Goal: Task Accomplishment & Management: Use online tool/utility

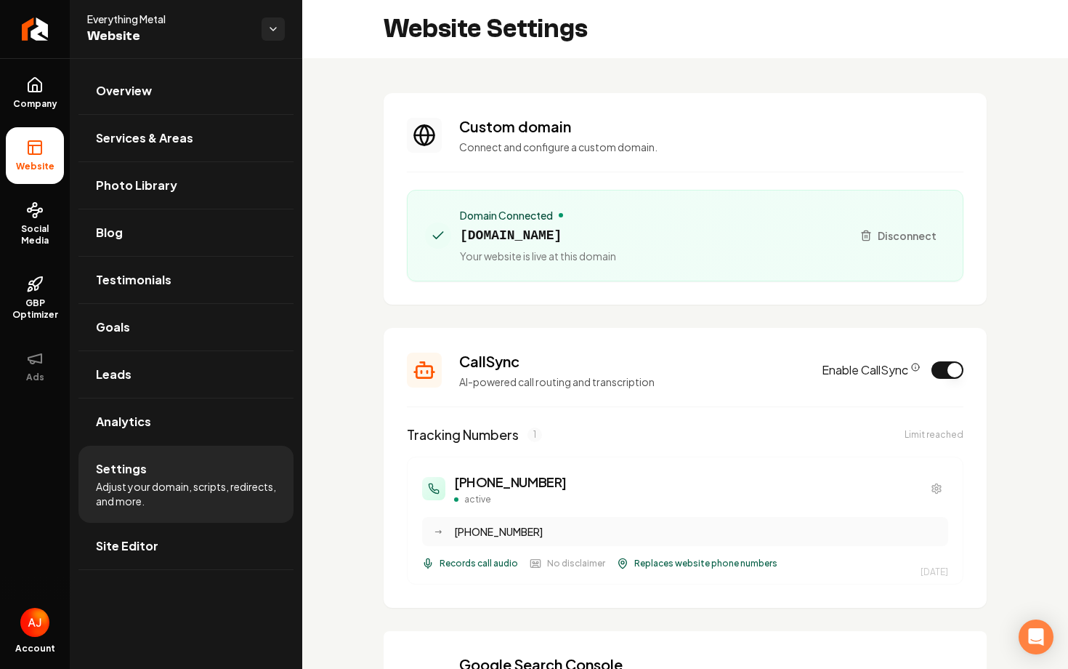
scroll to position [131, 0]
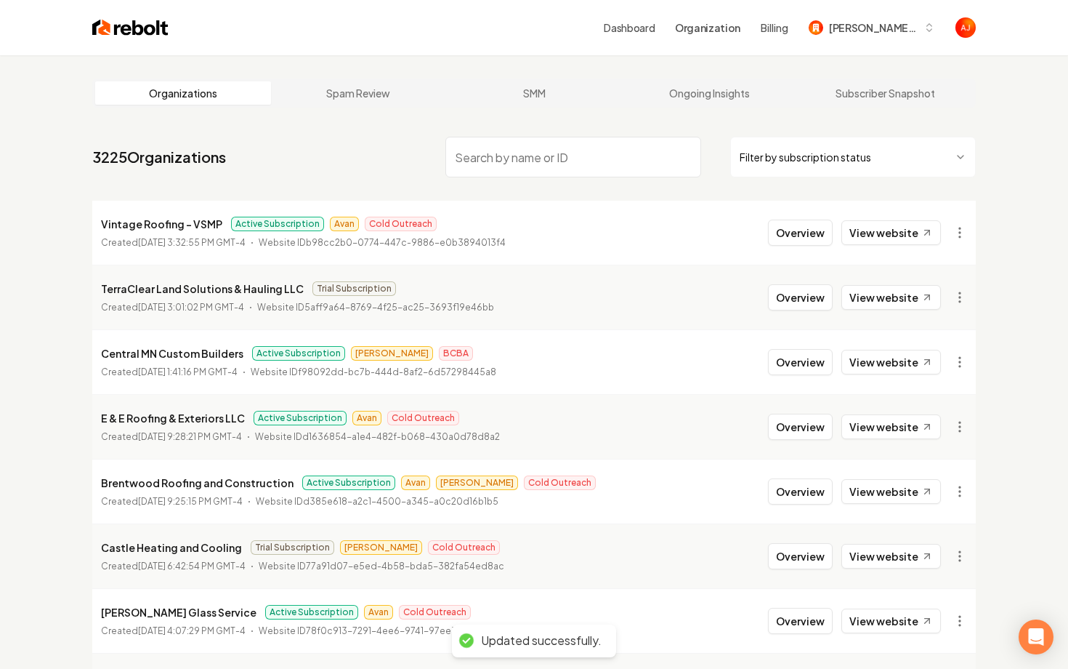
click at [514, 135] on nav "3225 Organizations Filter by subscription status" at bounding box center [534, 163] width 884 height 64
click at [517, 151] on input "search" at bounding box center [573, 157] width 256 height 41
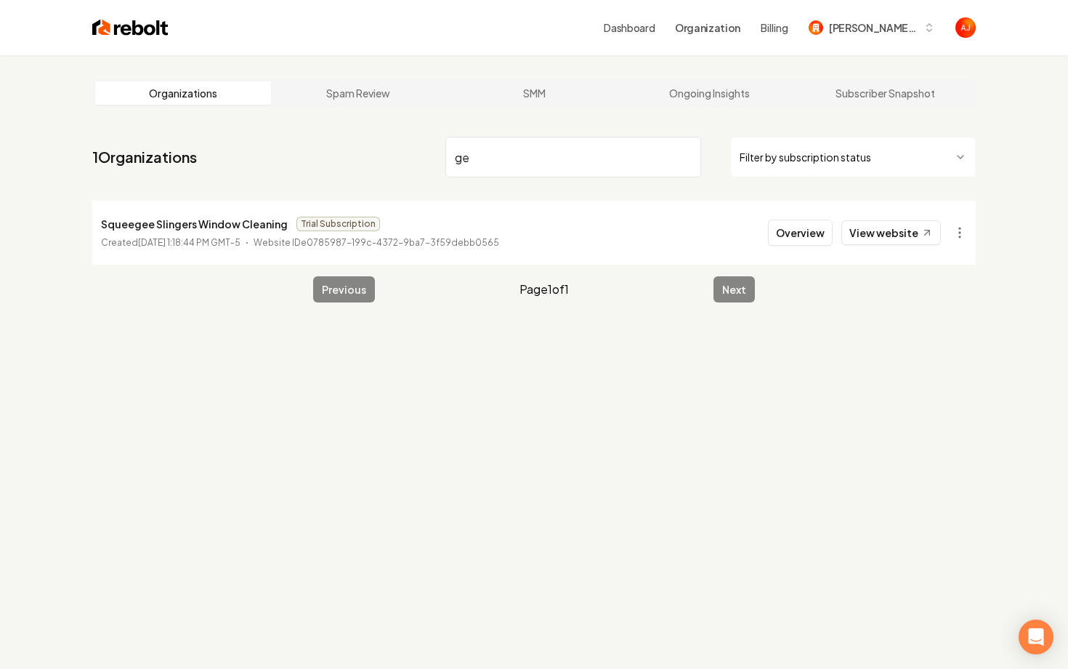
type input "g"
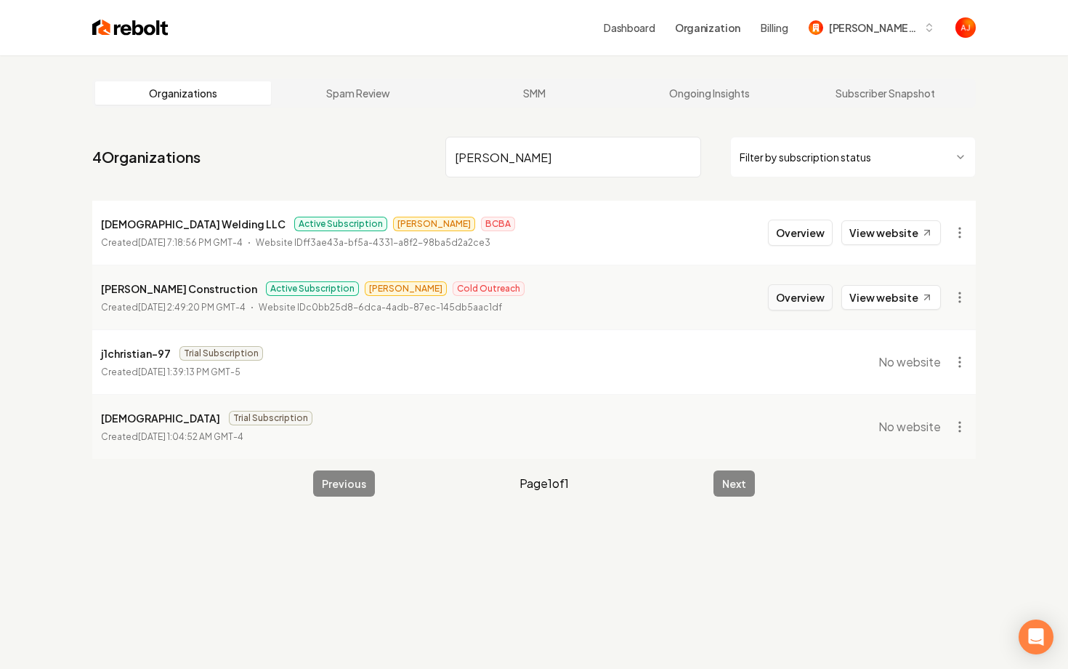
type input "[PERSON_NAME]"
click at [788, 302] on button "Overview" at bounding box center [800, 297] width 65 height 26
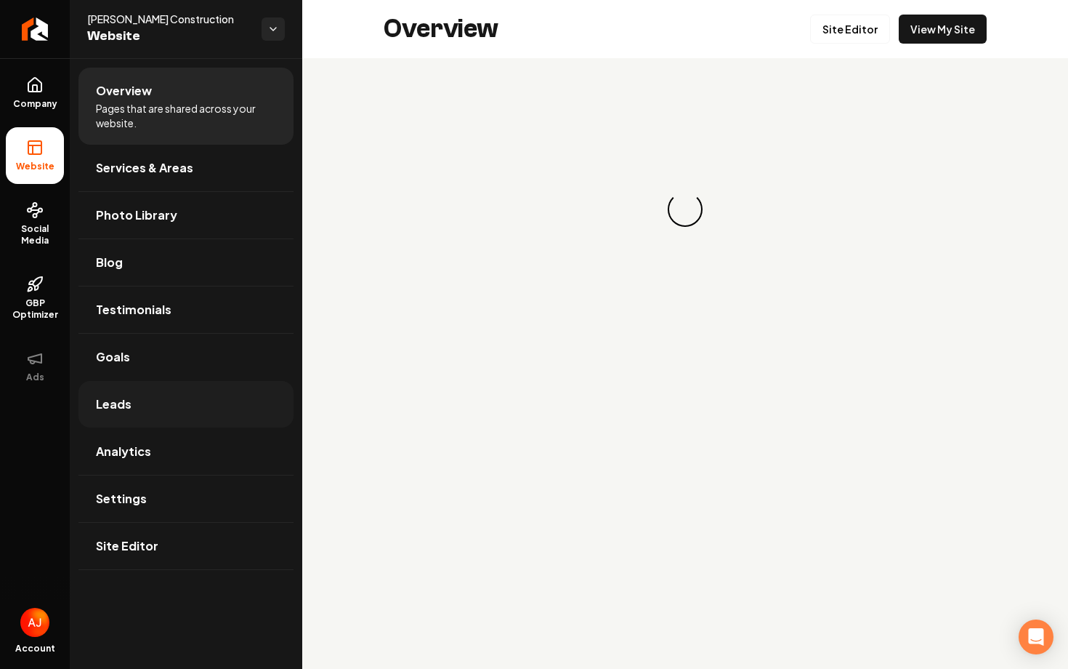
click at [197, 392] on link "Leads" at bounding box center [185, 404] width 215 height 47
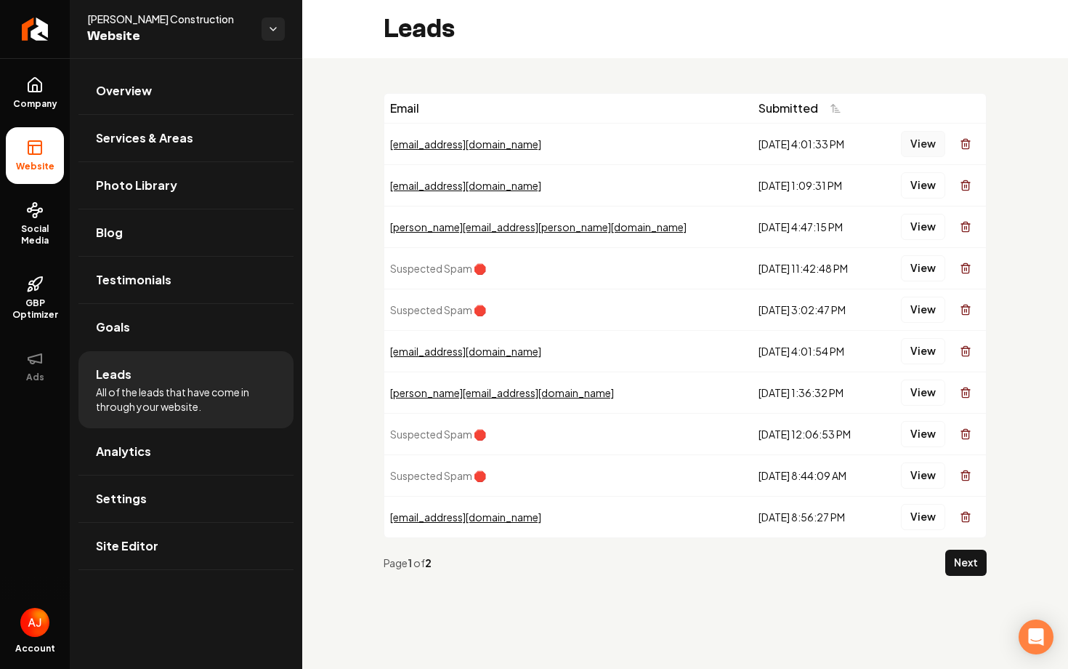
click at [910, 145] on button "View" at bounding box center [923, 144] width 44 height 26
click at [916, 190] on button "View" at bounding box center [923, 185] width 44 height 26
click at [919, 222] on button "View" at bounding box center [923, 227] width 44 height 26
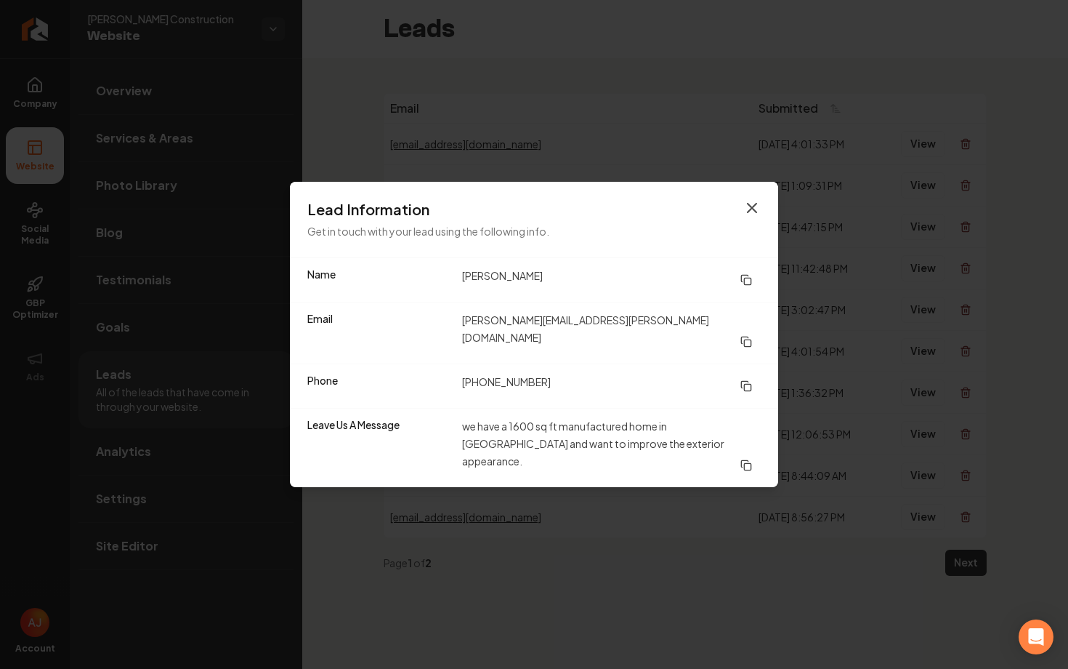
click at [748, 217] on icon "button" at bounding box center [751, 207] width 17 height 17
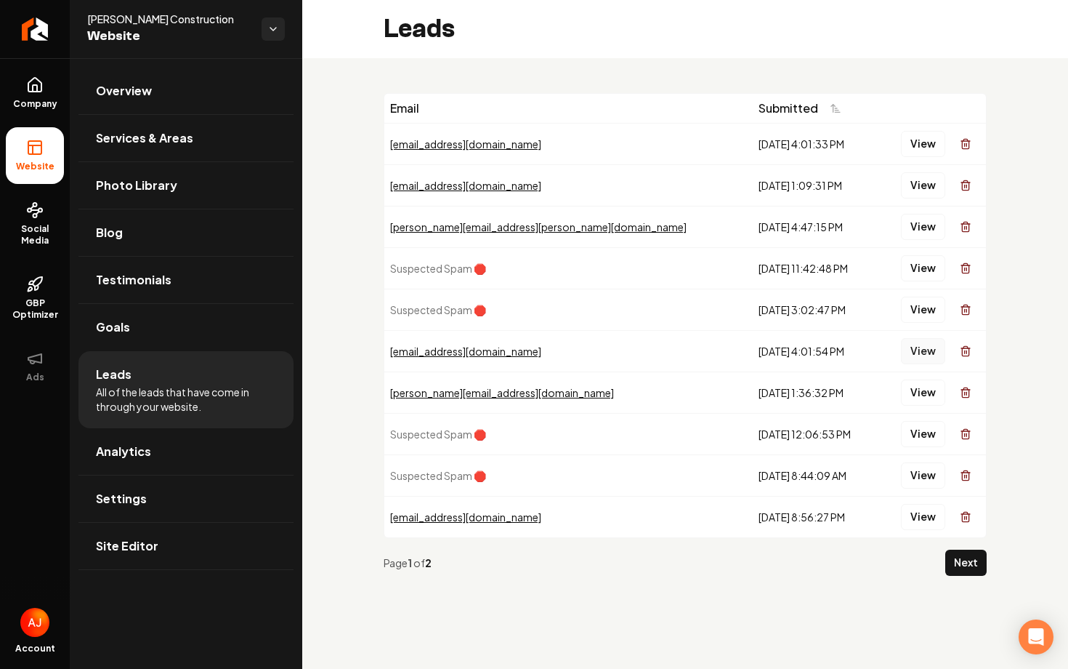
click at [918, 352] on button "View" at bounding box center [923, 351] width 44 height 26
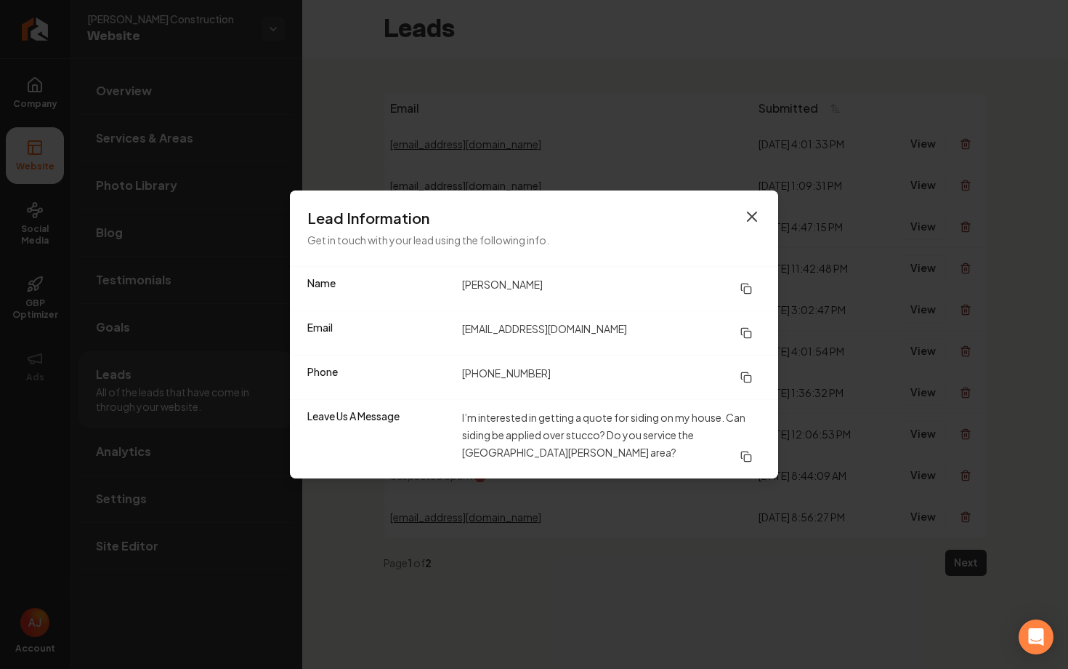
click at [749, 219] on icon "button" at bounding box center [752, 216] width 9 height 9
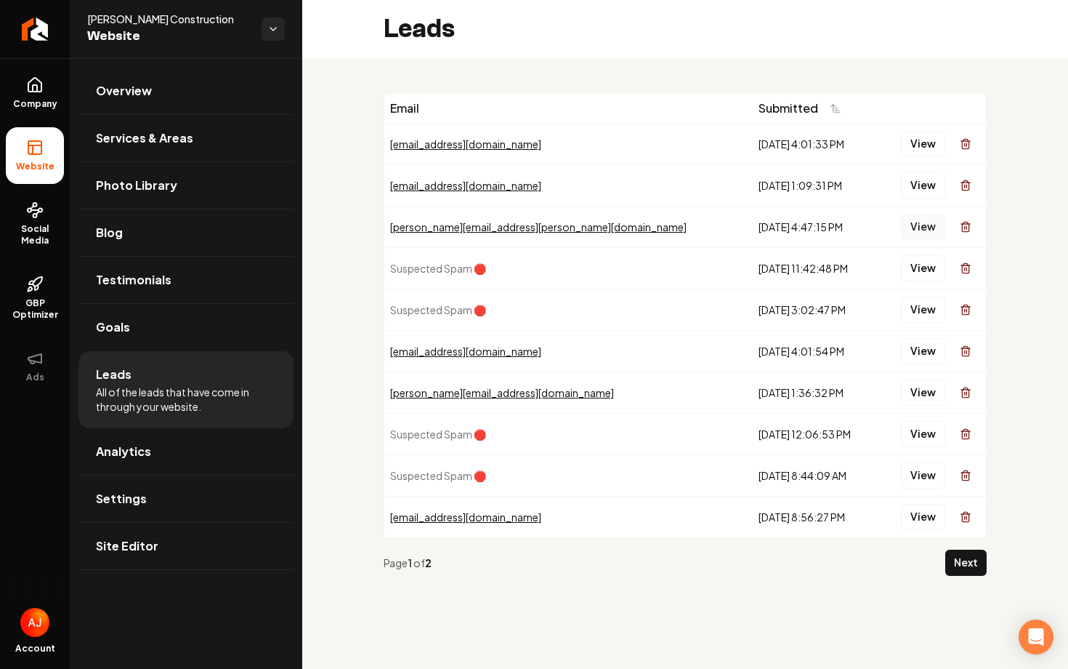
click at [905, 230] on button "View" at bounding box center [923, 227] width 44 height 26
click at [924, 189] on button "View" at bounding box center [923, 185] width 44 height 26
click at [919, 391] on button "View" at bounding box center [923, 392] width 44 height 26
click at [923, 227] on button "View" at bounding box center [923, 227] width 44 height 26
click at [922, 184] on button "View" at bounding box center [923, 185] width 44 height 26
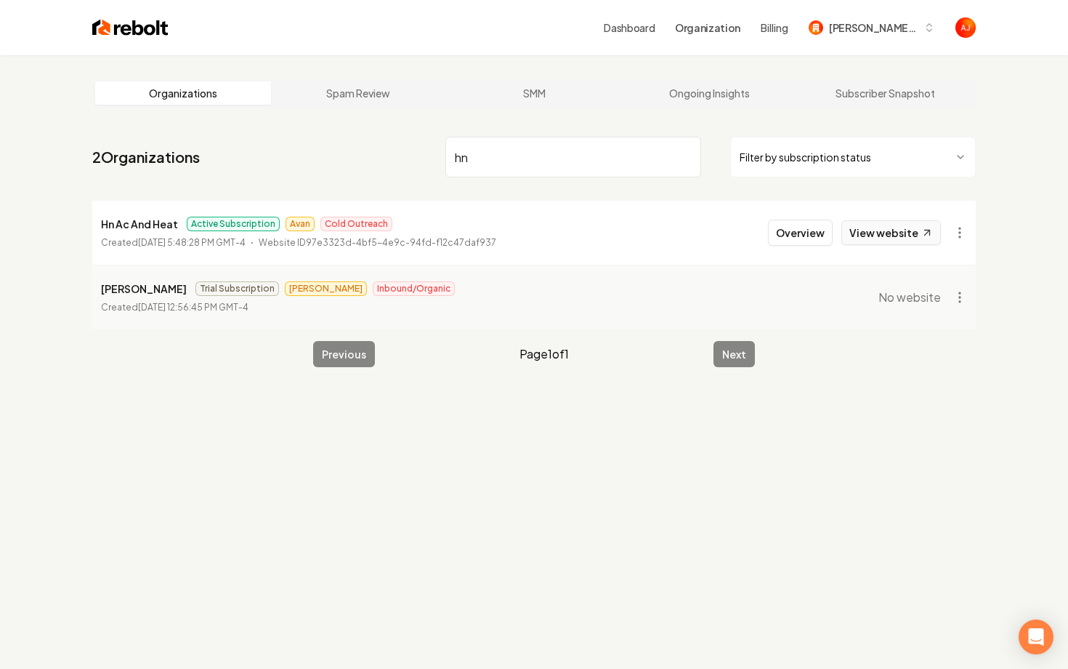
click at [887, 239] on link "View website" at bounding box center [891, 232] width 100 height 25
drag, startPoint x: 512, startPoint y: 164, endPoint x: 369, endPoint y: 164, distance: 142.4
click at [369, 164] on nav "2 Organizations hn Filter by subscription status" at bounding box center [534, 163] width 884 height 64
type input "h"
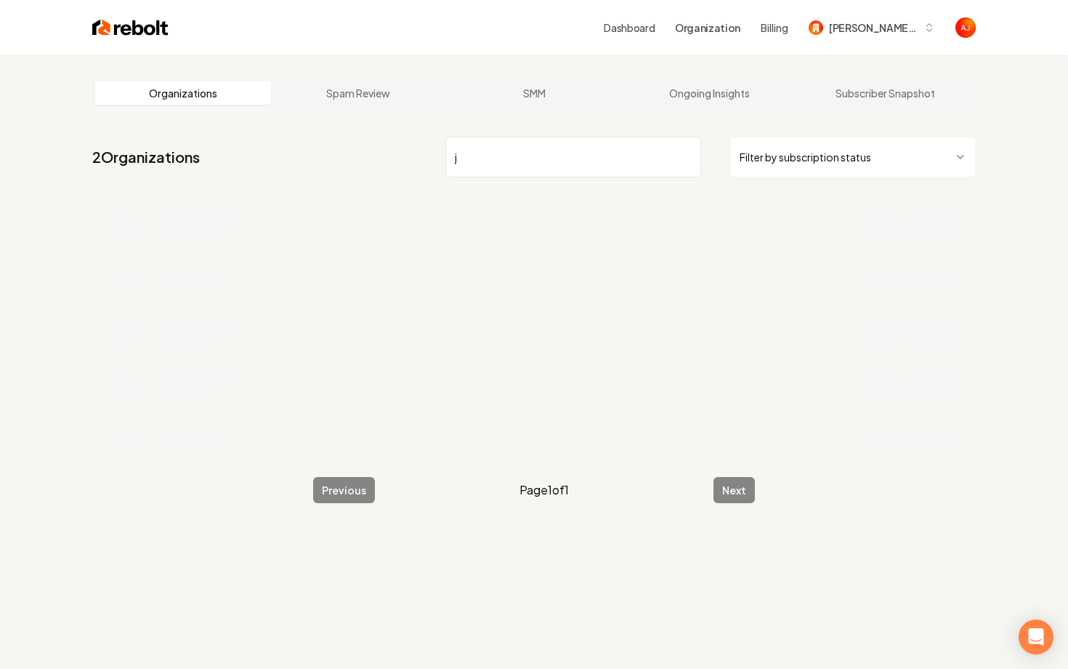
type input "j"
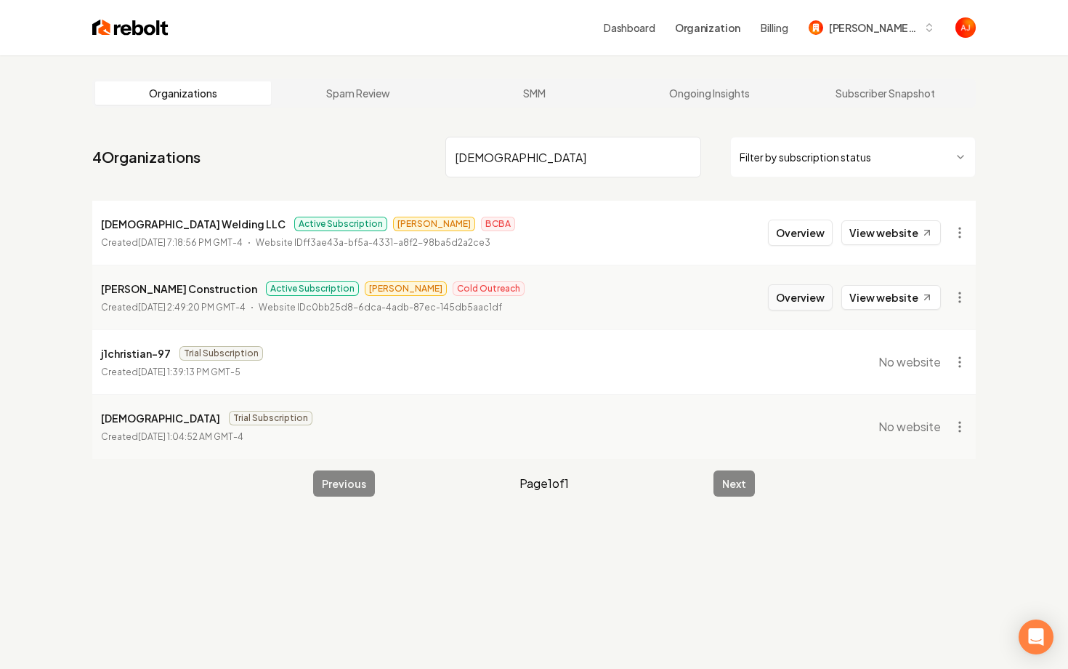
type input "[DEMOGRAPHIC_DATA]"
click at [810, 303] on button "Overview" at bounding box center [800, 297] width 65 height 26
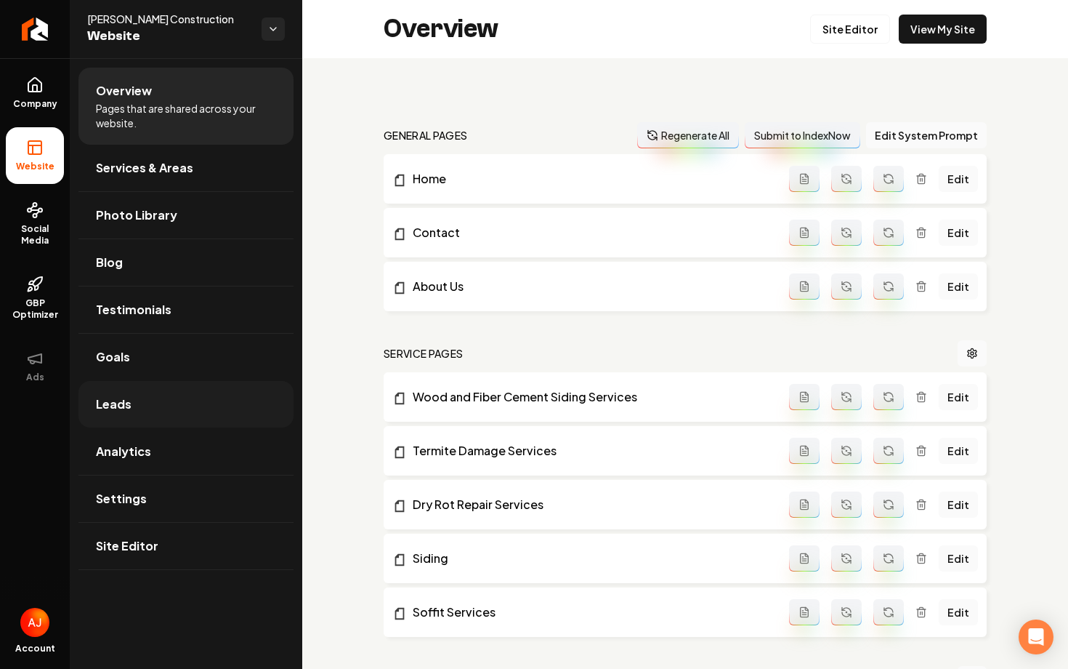
click at [150, 402] on link "Leads" at bounding box center [185, 404] width 215 height 47
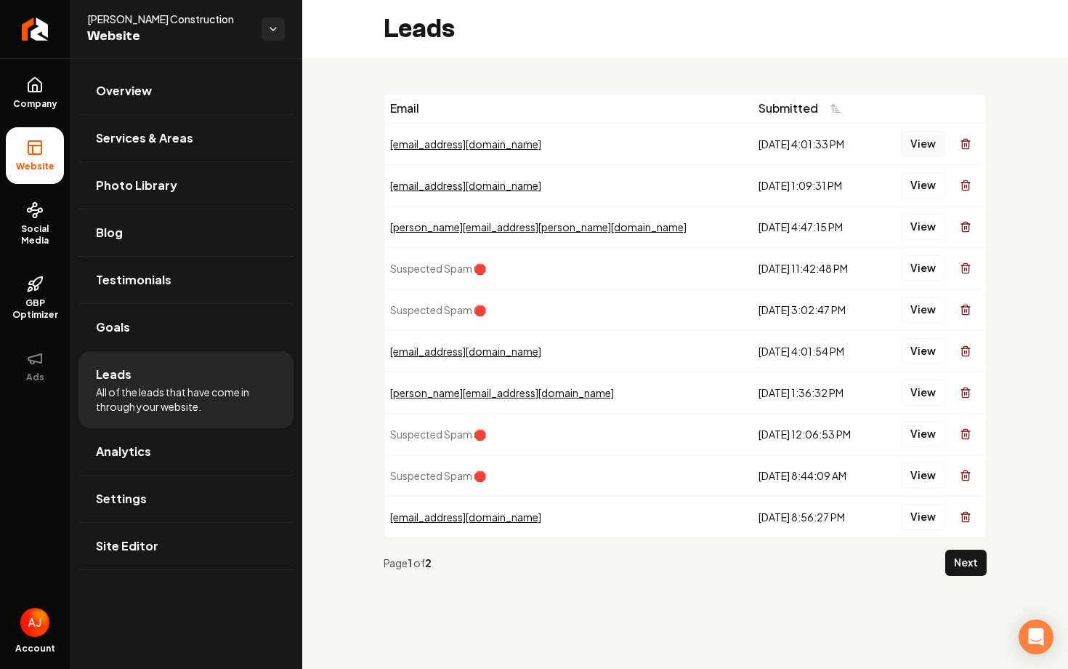
click at [922, 145] on button "View" at bounding box center [923, 144] width 44 height 26
click at [911, 140] on button "View" at bounding box center [923, 144] width 44 height 26
click at [934, 145] on button "View" at bounding box center [923, 144] width 44 height 26
click at [917, 145] on button "View" at bounding box center [923, 144] width 44 height 26
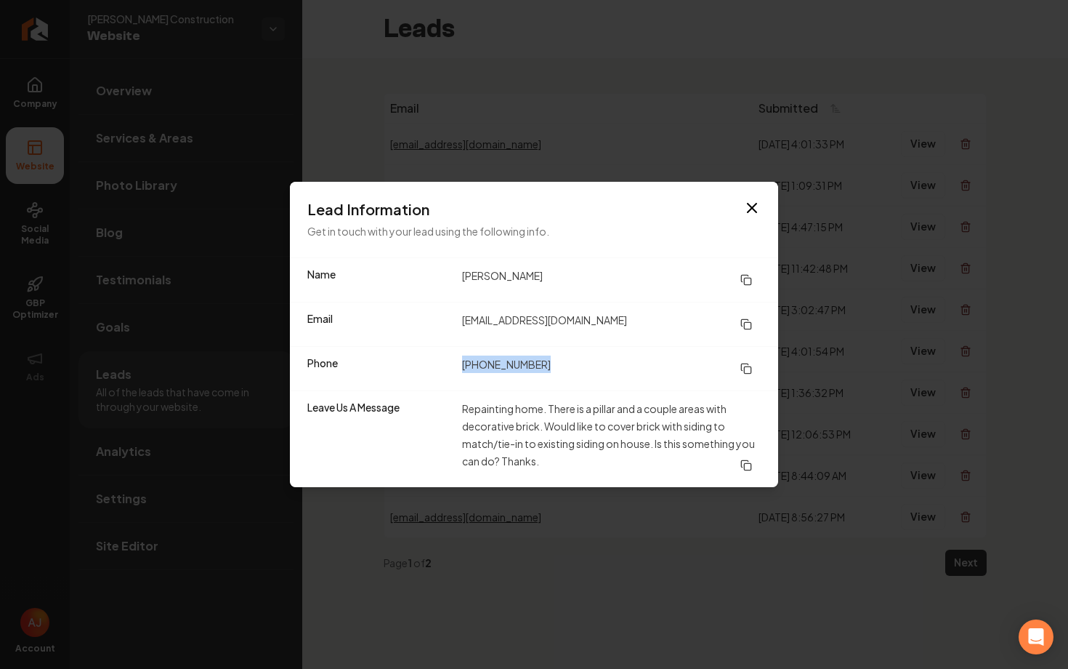
drag, startPoint x: 453, startPoint y: 362, endPoint x: 560, endPoint y: 362, distance: 107.5
click at [562, 363] on div "Phone [PHONE_NUMBER]" at bounding box center [534, 368] width 488 height 44
click at [760, 211] on icon "button" at bounding box center [751, 207] width 17 height 17
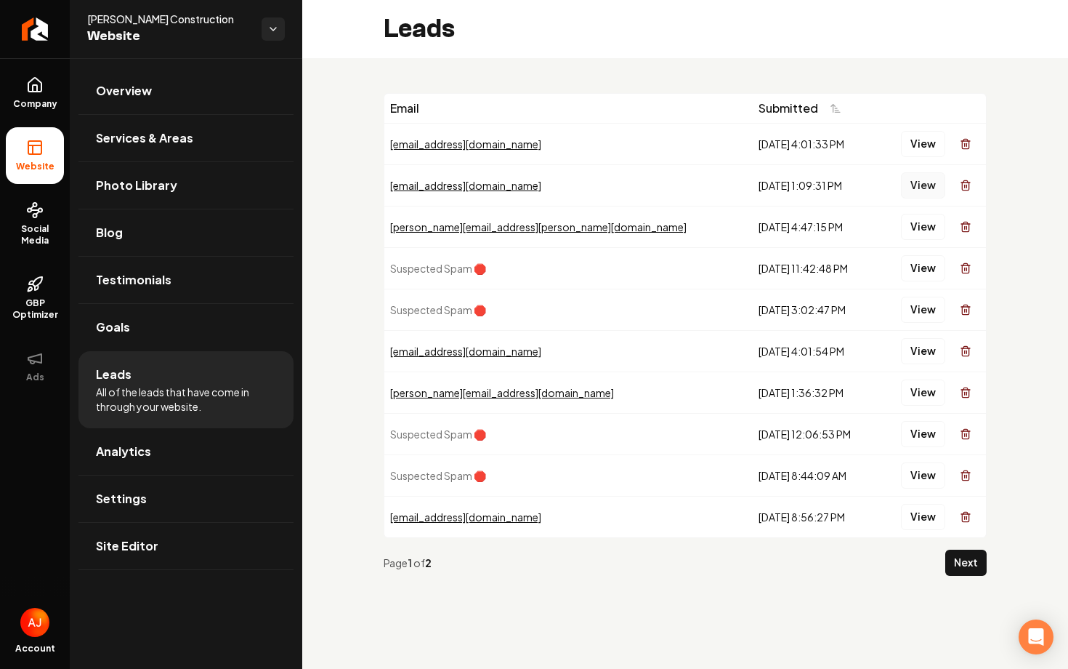
click at [912, 186] on button "View" at bounding box center [923, 185] width 44 height 26
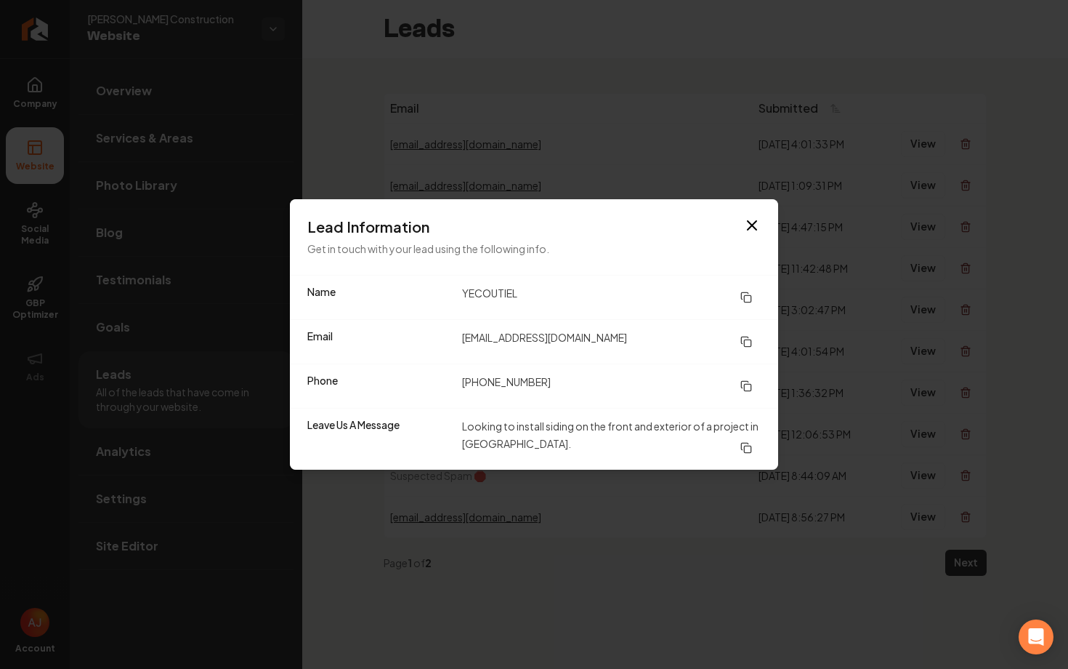
click at [754, 214] on div "Lead Information Get in touch with your lead using the following info." at bounding box center [534, 237] width 488 height 76
click at [758, 217] on icon "button" at bounding box center [751, 225] width 17 height 17
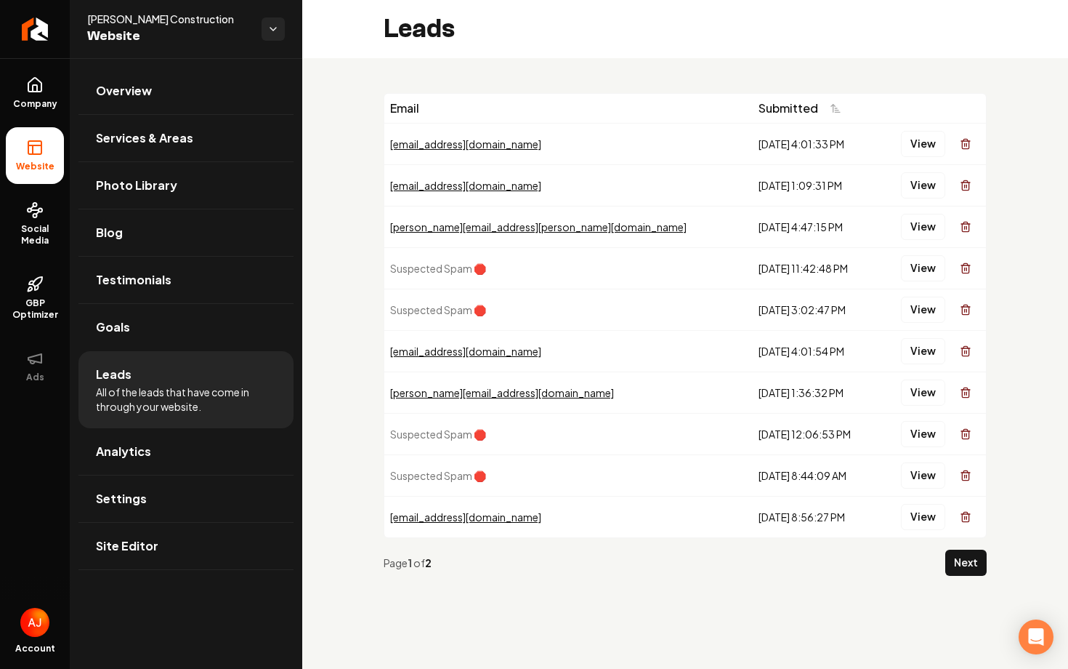
click at [900, 187] on div "View" at bounding box center [931, 185] width 97 height 29
click at [915, 187] on button "View" at bounding box center [923, 185] width 44 height 26
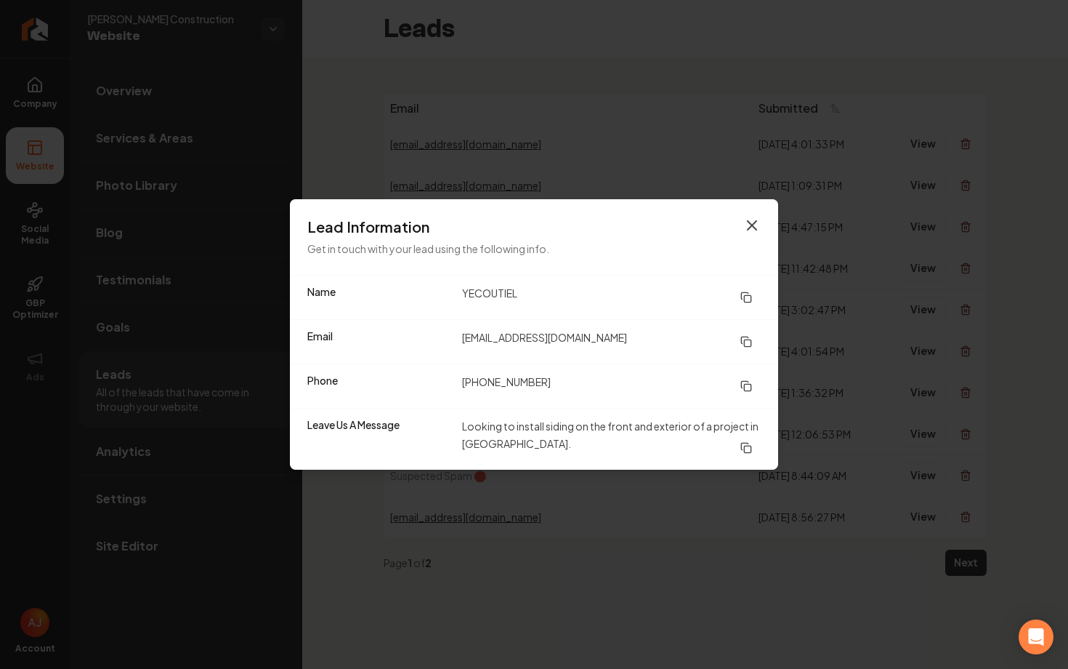
click at [748, 230] on icon "button" at bounding box center [751, 225] width 17 height 17
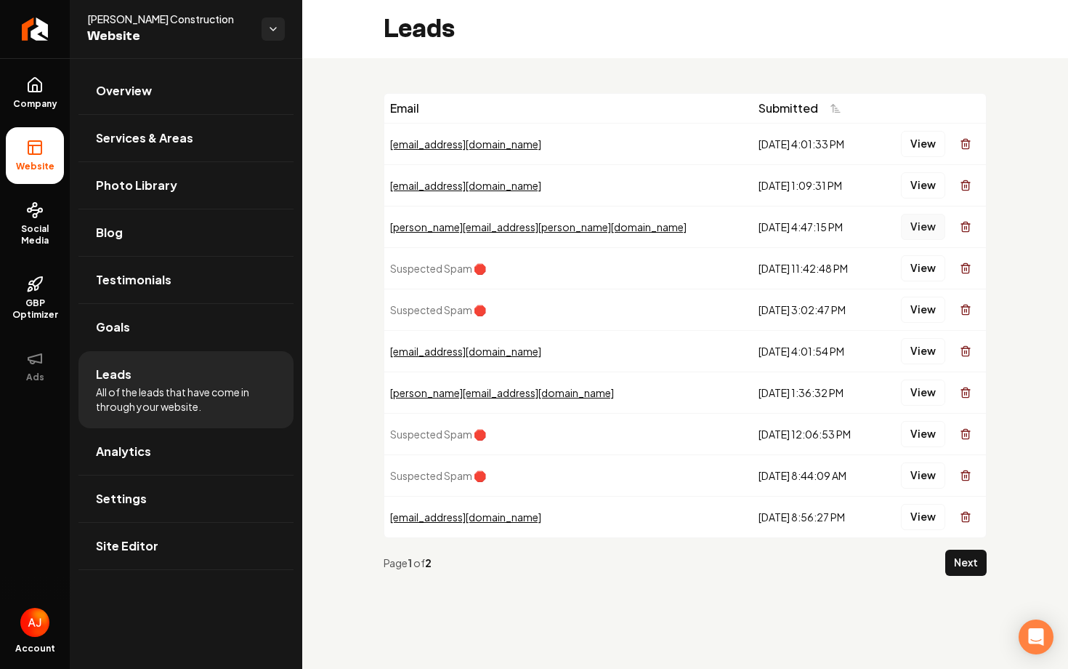
click at [913, 226] on button "View" at bounding box center [923, 227] width 44 height 26
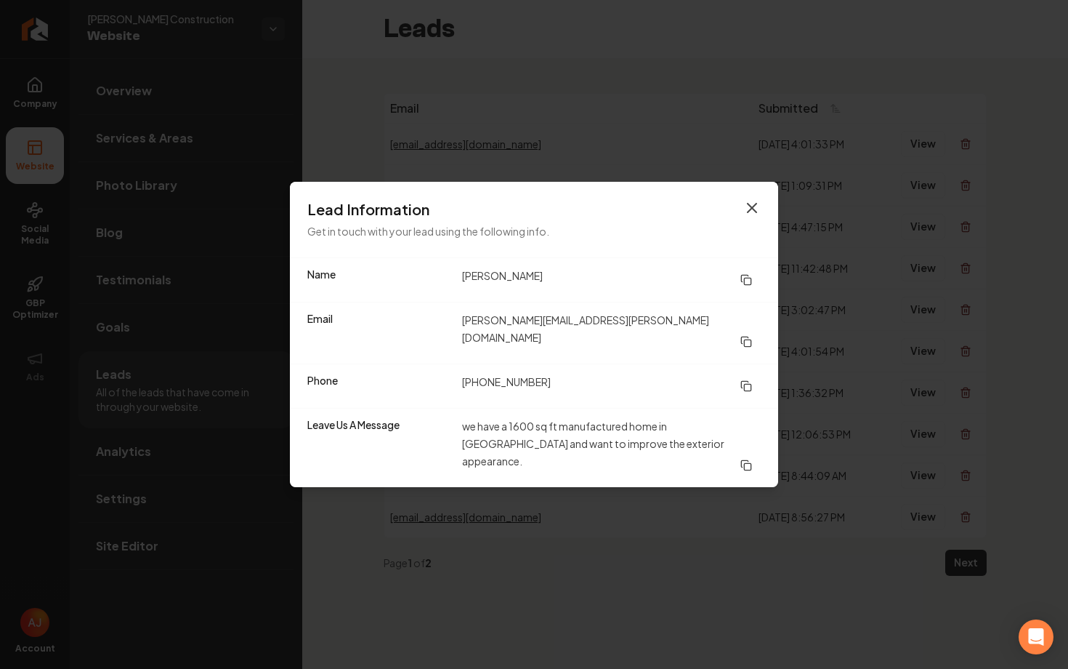
click at [752, 212] on icon "button" at bounding box center [752, 207] width 9 height 9
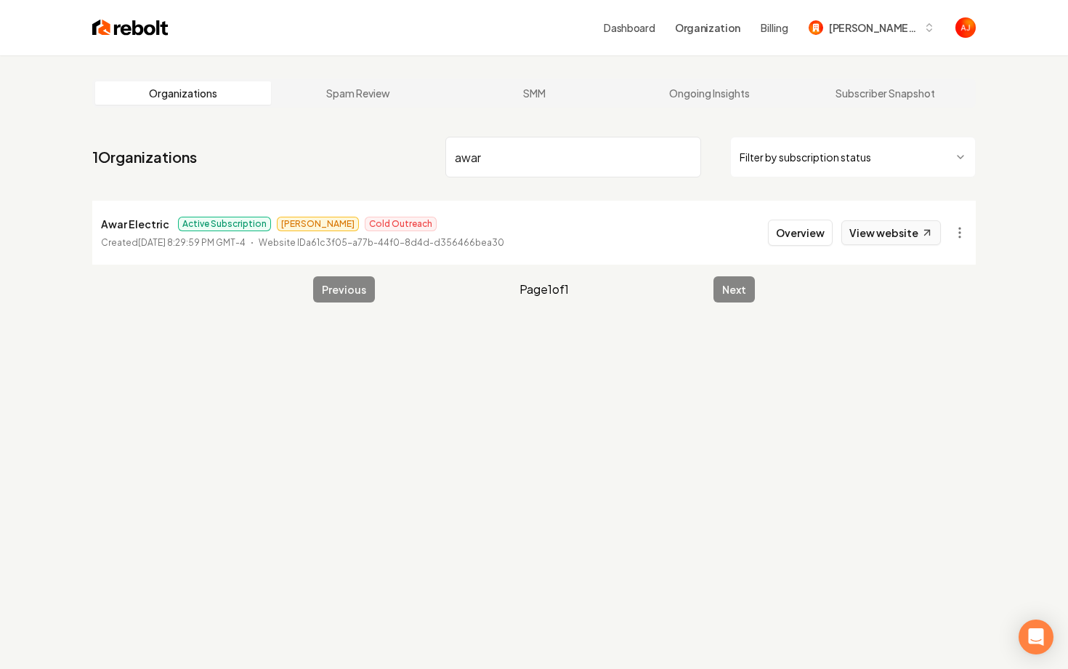
type input "awar"
click at [868, 238] on link "View website" at bounding box center [891, 232] width 100 height 25
click at [791, 241] on button "Overview" at bounding box center [800, 232] width 65 height 26
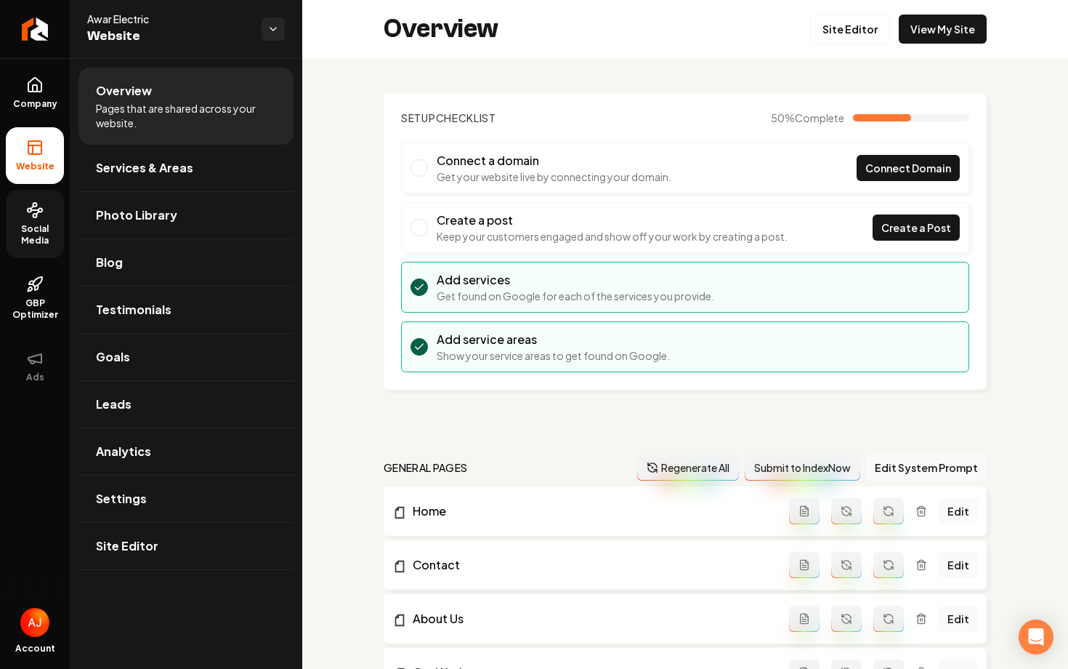
click at [34, 233] on span "Social Media" at bounding box center [35, 234] width 58 height 23
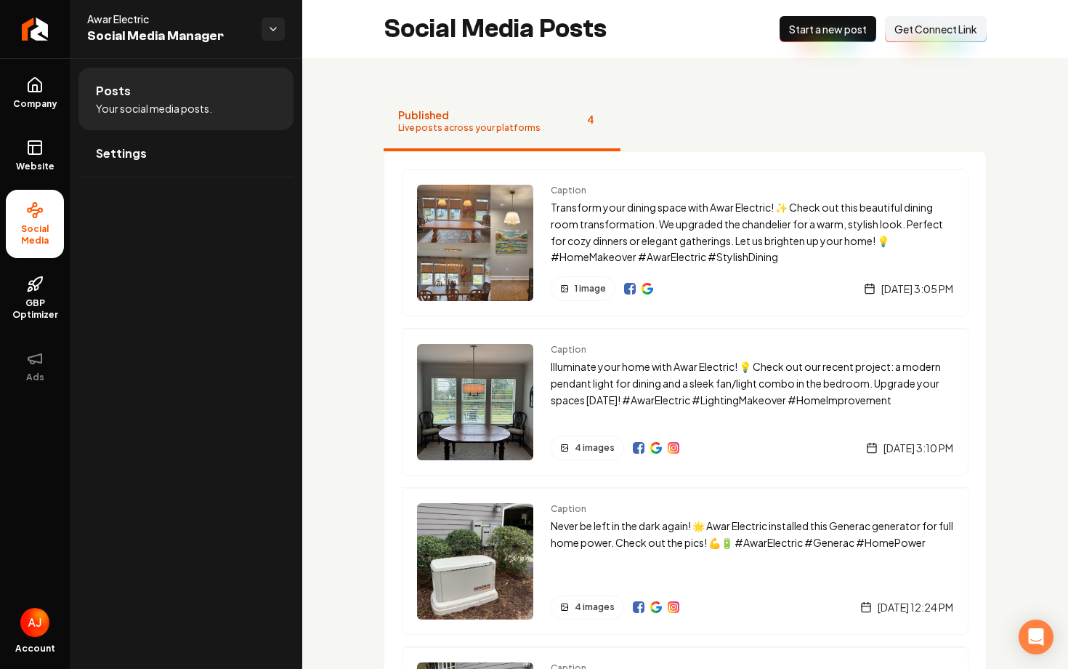
click at [913, 32] on span "Get Connect Link" at bounding box center [936, 29] width 83 height 15
